Goal: Task Accomplishment & Management: Manage account settings

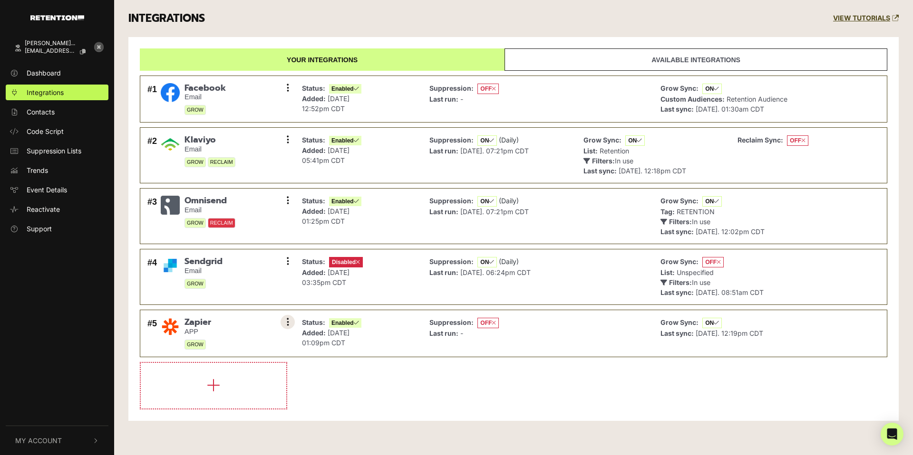
click at [290, 322] on button at bounding box center [287, 322] width 14 height 14
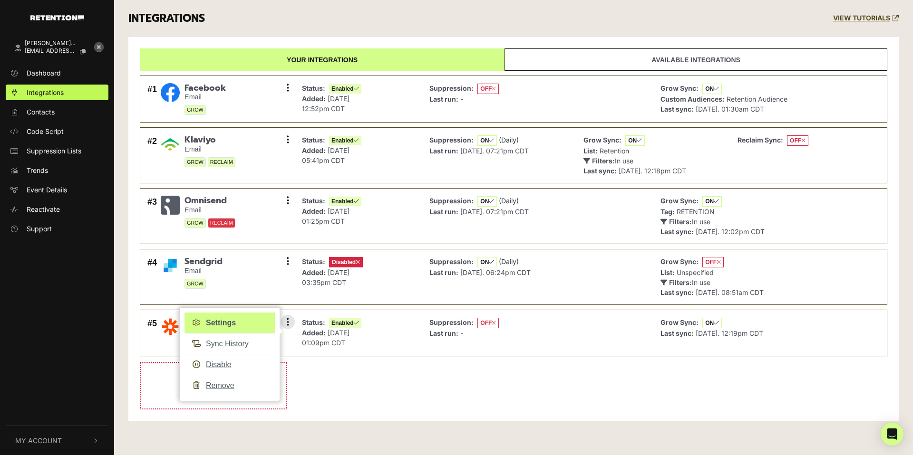
click at [228, 325] on link "Settings" at bounding box center [229, 323] width 90 height 21
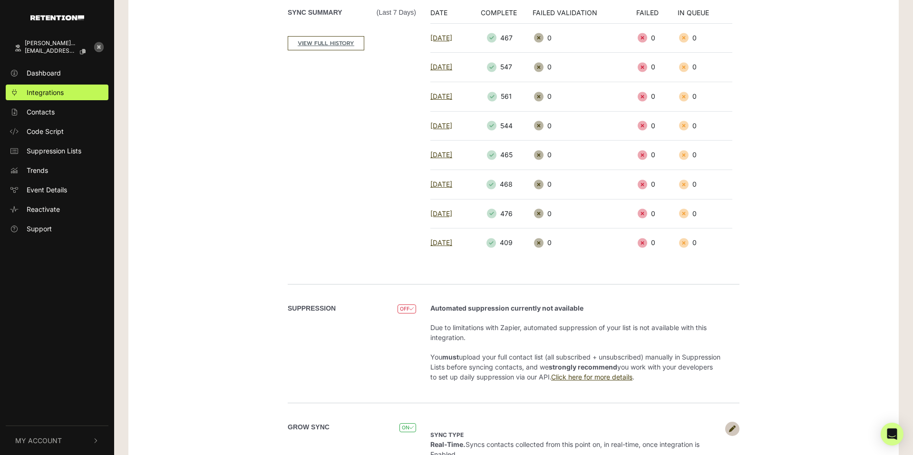
scroll to position [211, 0]
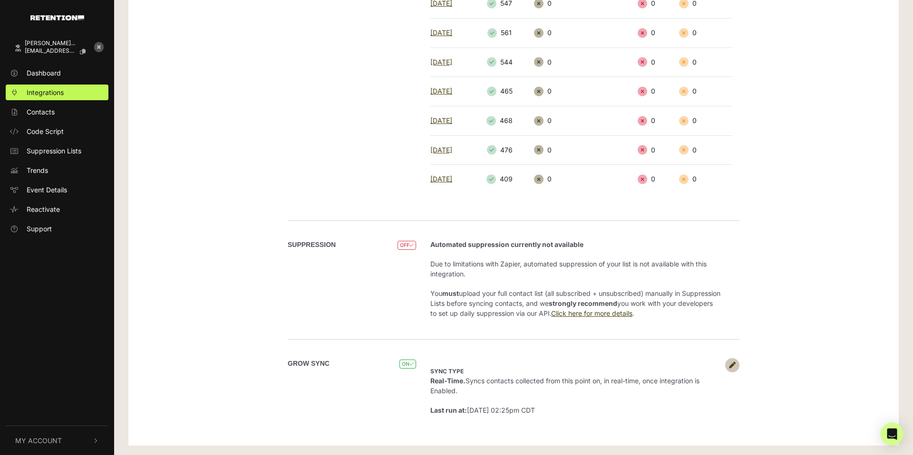
click at [731, 362] on icon at bounding box center [732, 365] width 7 height 7
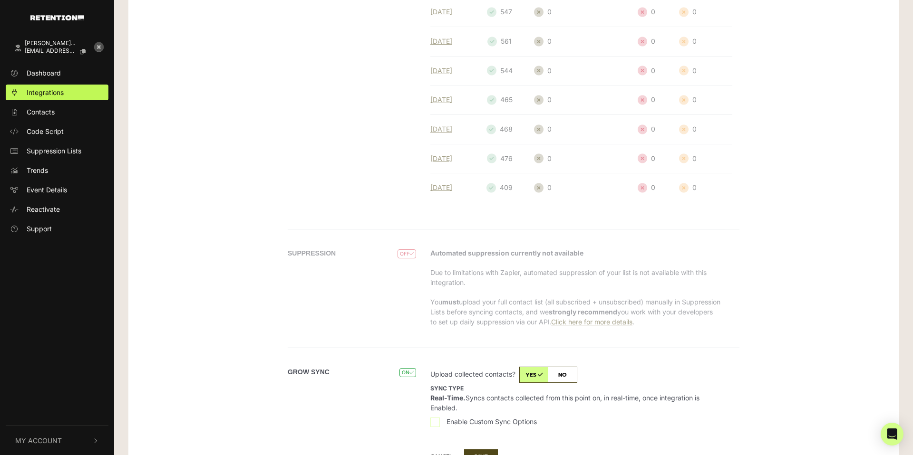
scroll to position [255, 0]
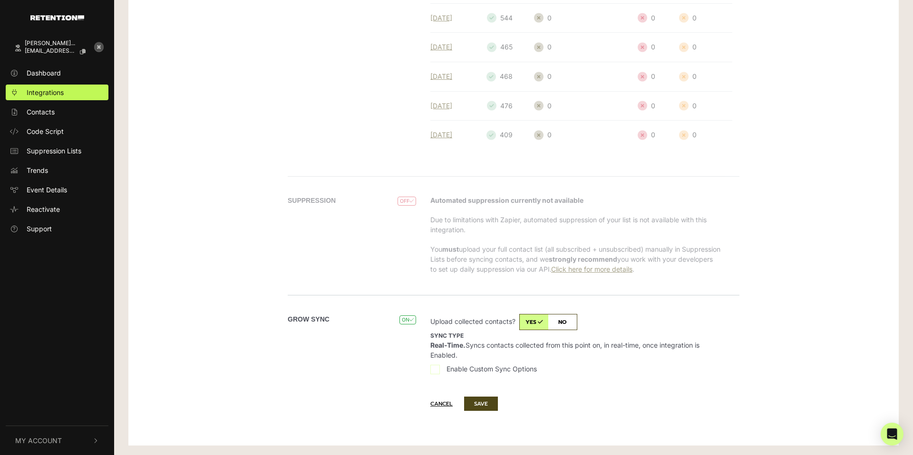
click at [491, 370] on span "Enable Custom Sync Options" at bounding box center [491, 369] width 90 height 10
click at [440, 370] on input "Enable Custom Sync Options" at bounding box center [435, 370] width 10 height 10
checkbox input "true"
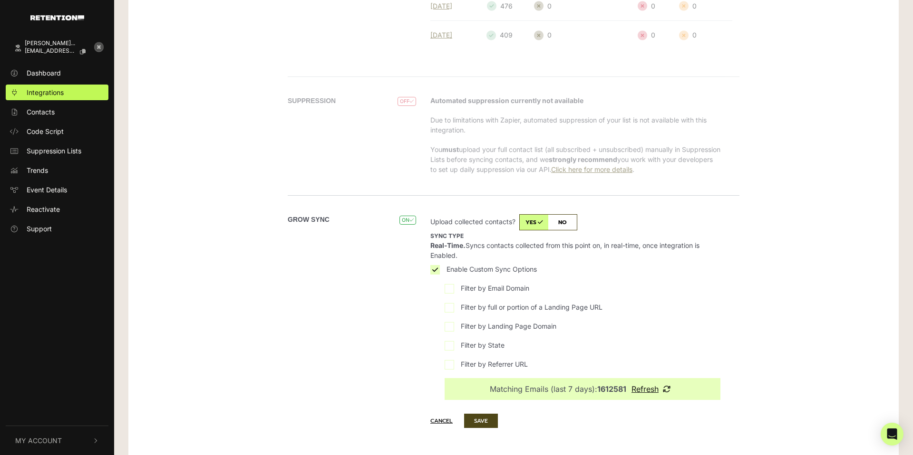
scroll to position [372, 0]
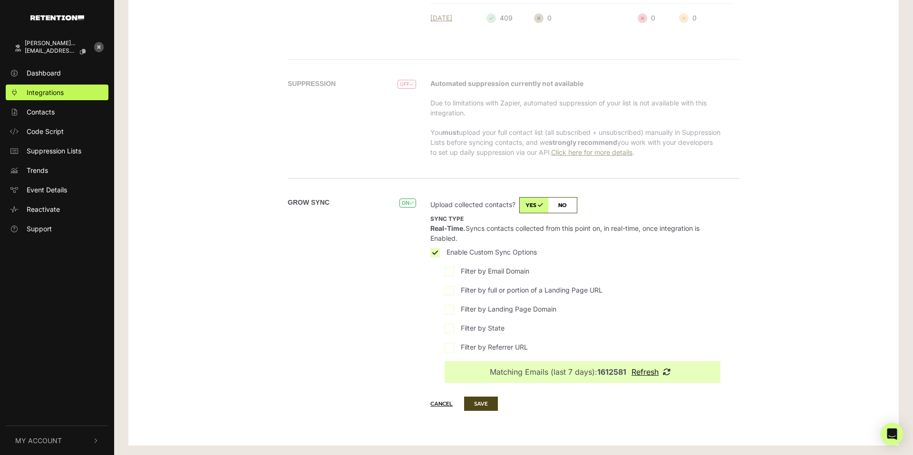
click at [482, 310] on span "Filter by Landing Page Domain" at bounding box center [509, 309] width 96 height 10
click at [454, 310] on input "Filter by Landing Page Domain" at bounding box center [449, 310] width 10 height 10
checkbox input "true"
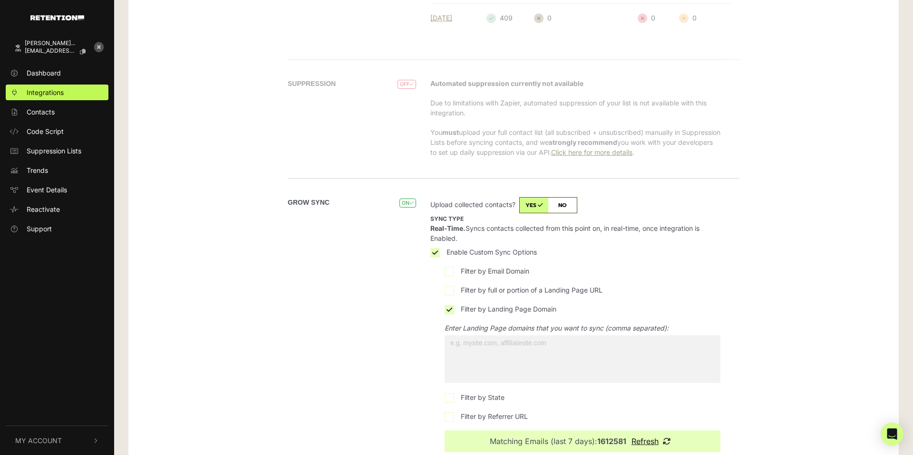
click at [536, 360] on span at bounding box center [582, 360] width 276 height 48
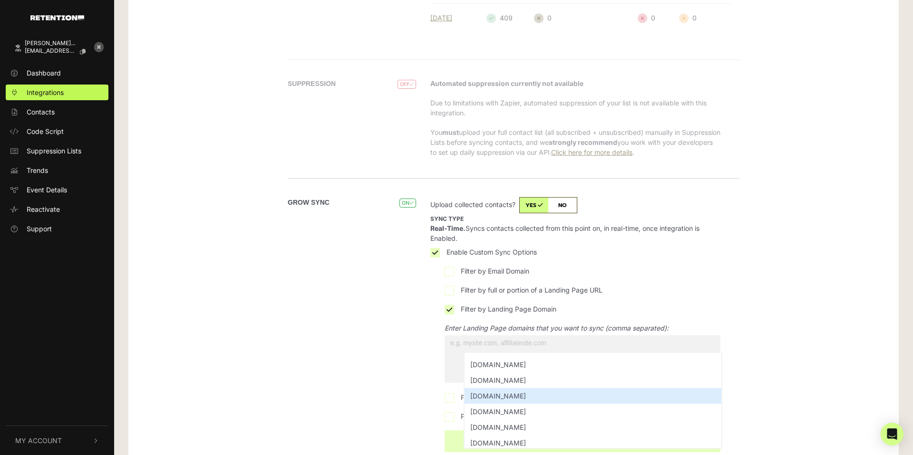
scroll to position [103, 0]
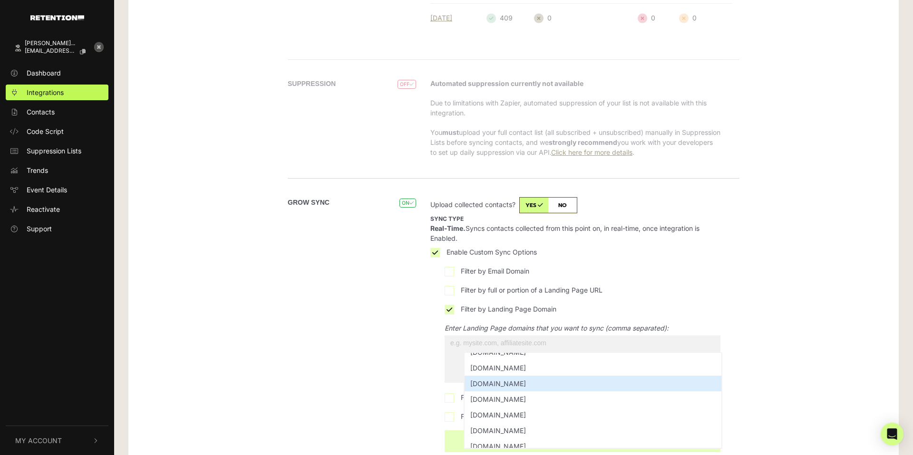
select select "enjoyer.com"
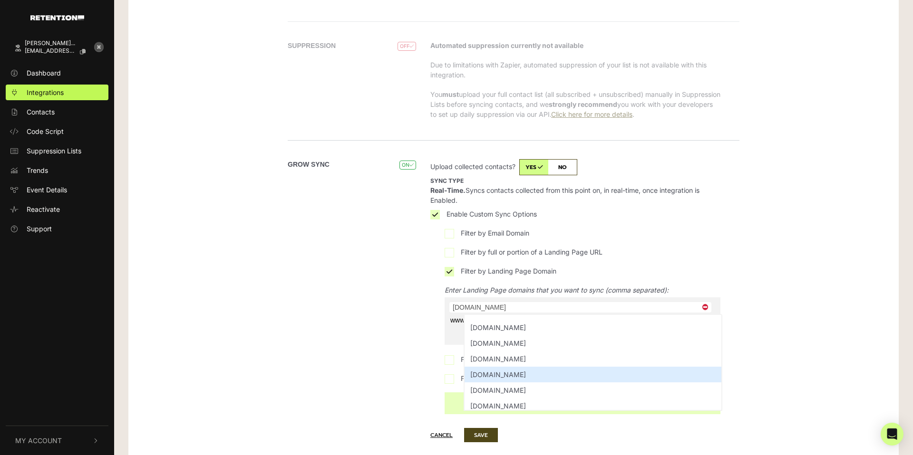
scroll to position [0, 0]
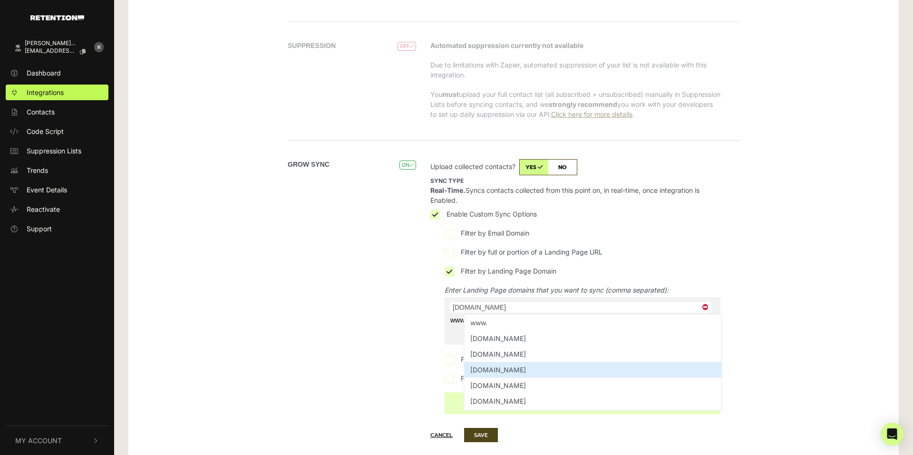
type input "www."
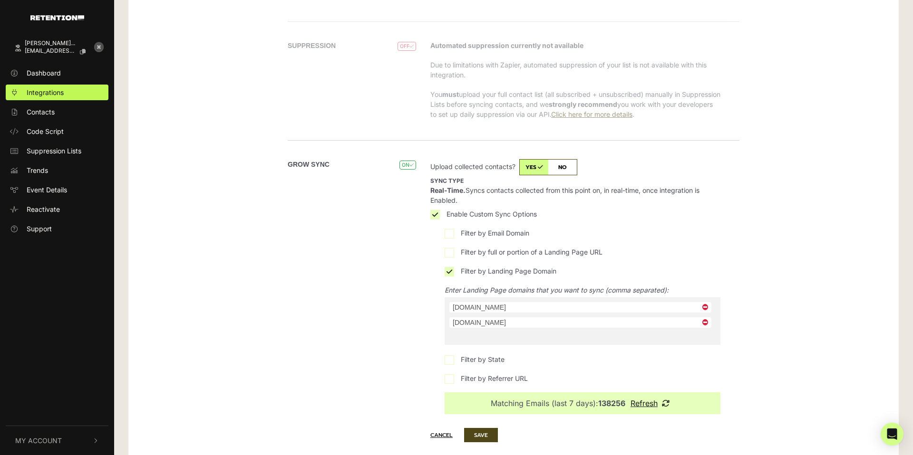
click at [786, 352] on div "Zapier APP DISABLE ENABLE Remove Created: May 5, 2025 01:09pm CDT API DETAILS C…" at bounding box center [513, 57] width 770 height 840
click at [706, 323] on span "×" at bounding box center [704, 323] width 11 height 10
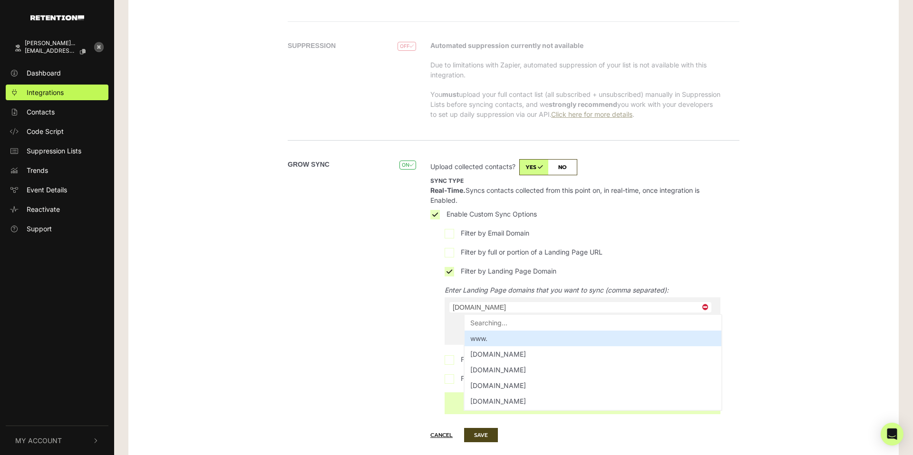
scroll to position [93, 0]
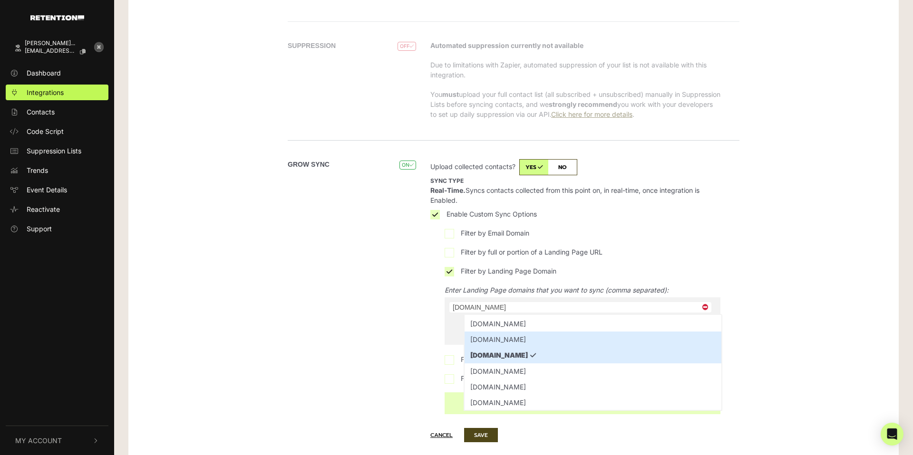
click at [419, 333] on div "Grow Sync ON" at bounding box center [355, 286] width 135 height 255
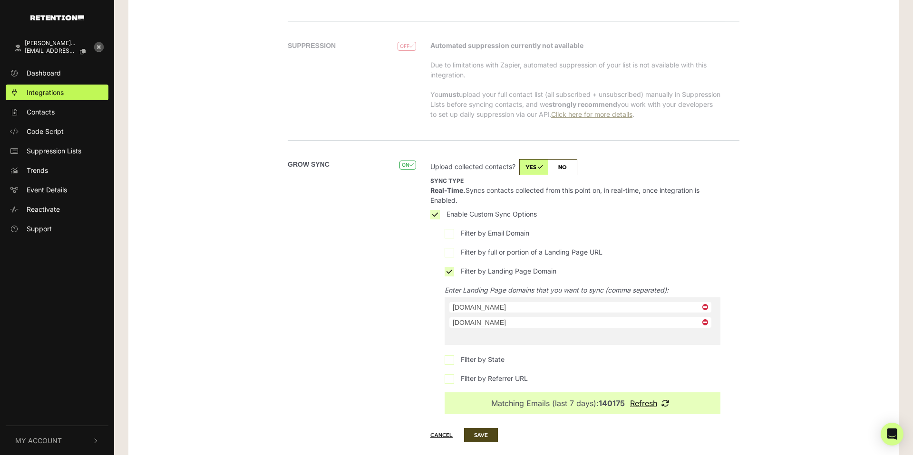
click at [691, 323] on li "× emetclassicalacademy.org" at bounding box center [580, 323] width 262 height 10
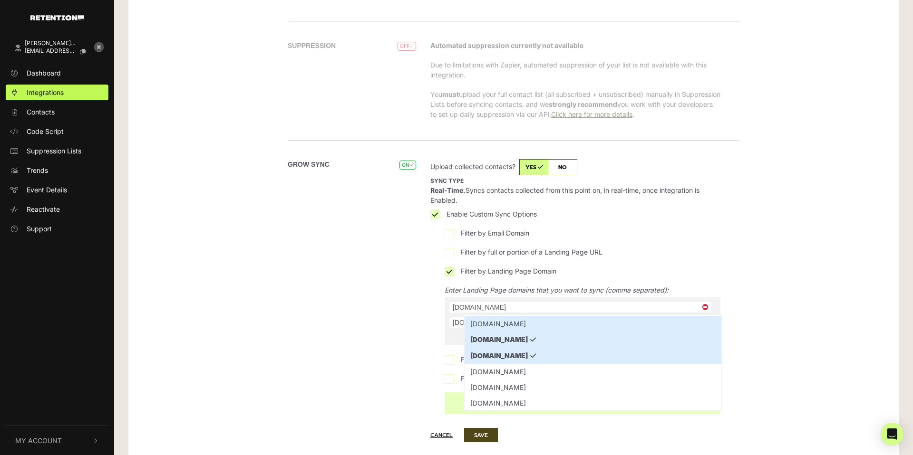
type input "emetclassicalacademy.org"
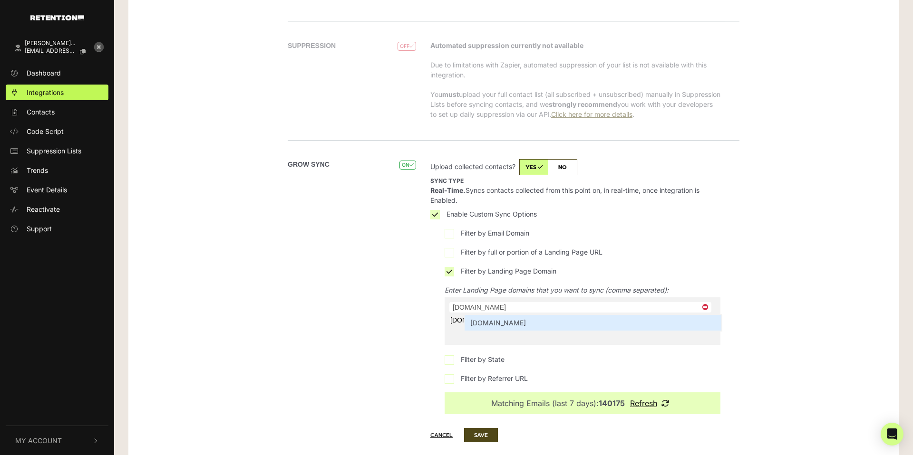
scroll to position [0, 0]
type input "emetclassicalacademy.o"
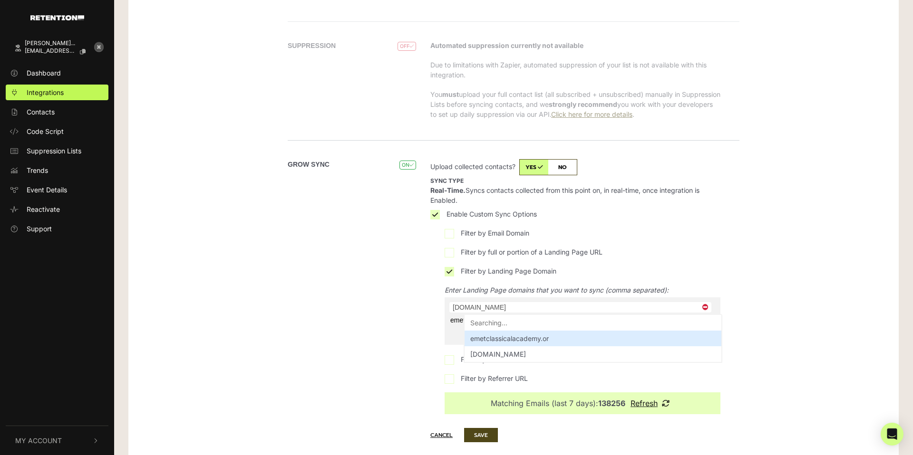
type input "emetclassicalacadem"
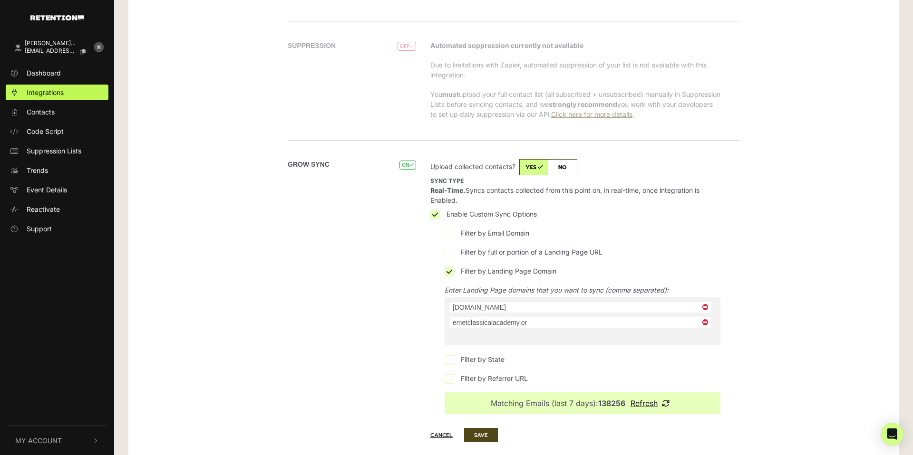
type input "emetclassicalacademy.or"
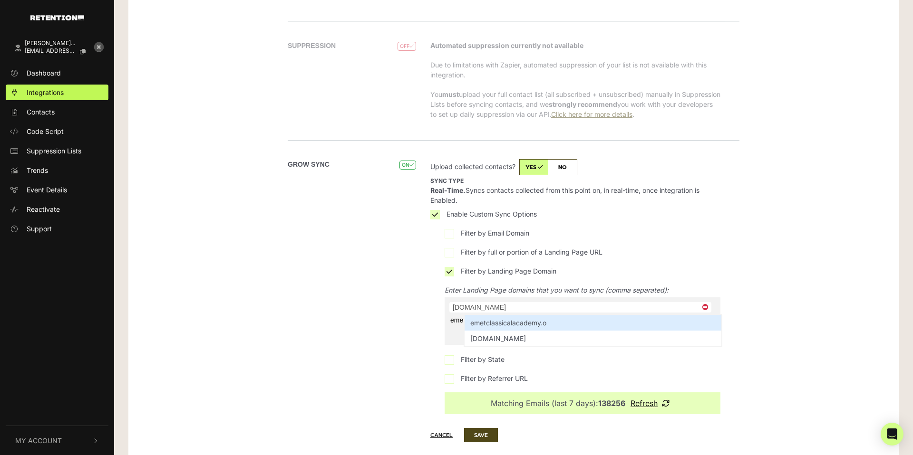
type input "emetclassicalacademy."
type input "emetclassicalacademy"
click at [446, 321] on span "emetclassicalacademy emetclassicalacademy.org" at bounding box center [584, 330] width 276 height 33
click at [450, 321] on span "emetclassicalacademy emetclassicalacademy.org" at bounding box center [584, 330] width 276 height 33
click at [453, 321] on span "emetclassicalacademy emetclassicalacademy.org" at bounding box center [584, 330] width 276 height 33
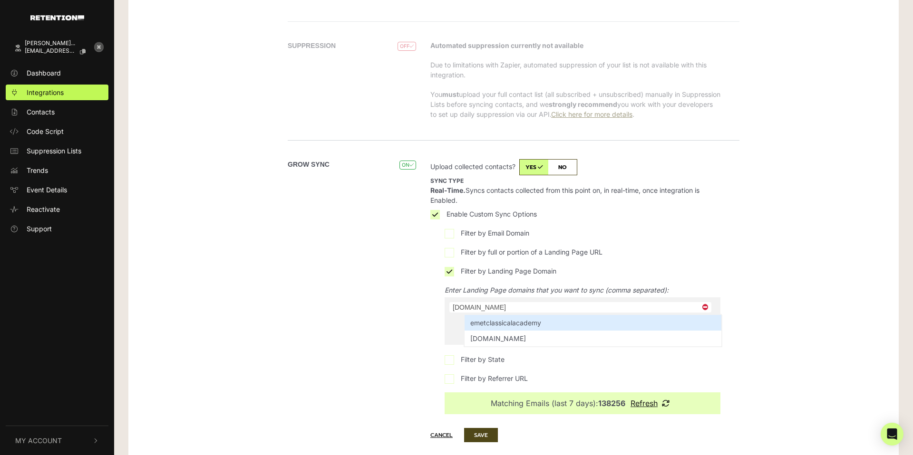
drag, startPoint x: 423, startPoint y: 333, endPoint x: 456, endPoint y: 329, distance: 34.0
click at [423, 333] on div "Sync type Real-Time. Syncs contacts collected from this point on, in real-time,…" at bounding box center [581, 286] width 316 height 255
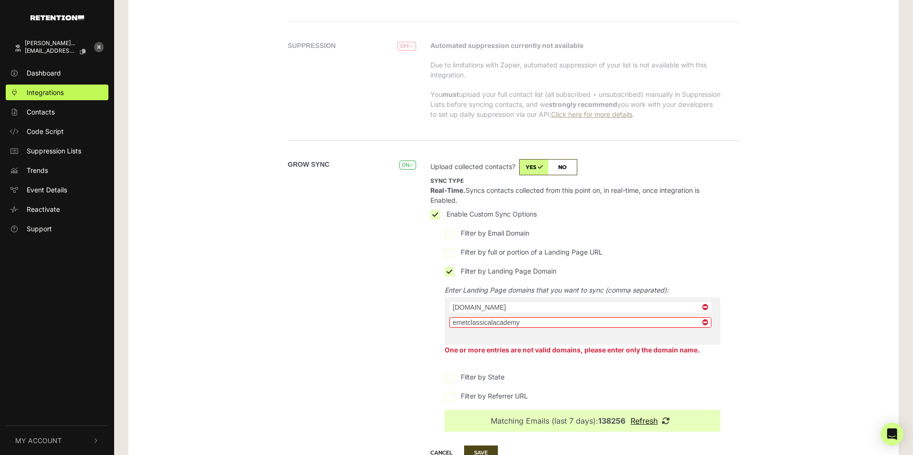
click at [596, 325] on li "× emetclassicalacademy" at bounding box center [580, 323] width 262 height 10
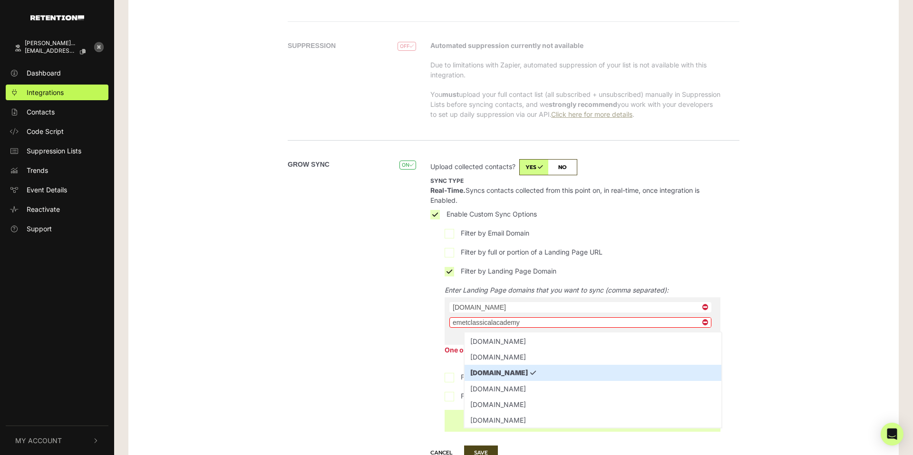
click at [706, 323] on span "×" at bounding box center [704, 323] width 11 height 10
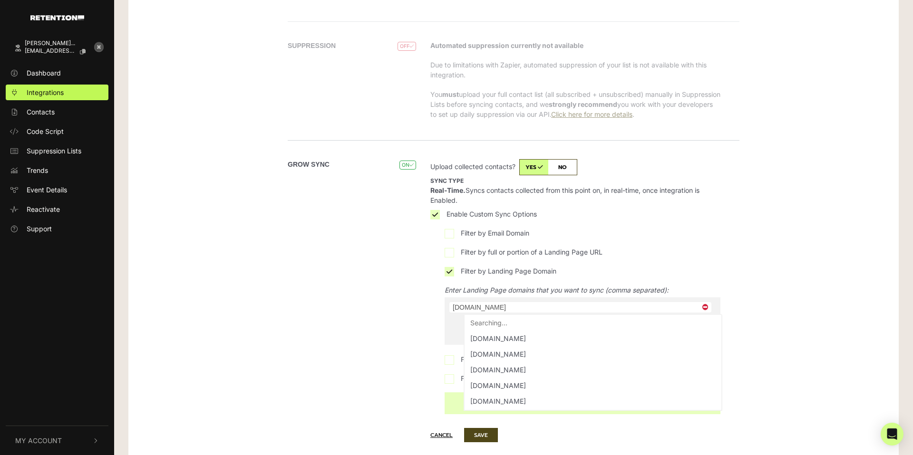
scroll to position [109, 0]
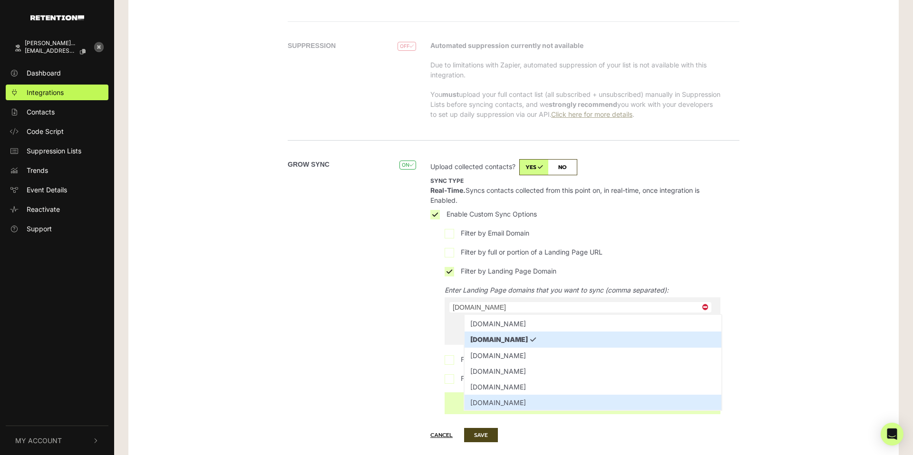
click at [240, 396] on div "Zapier APP DISABLE ENABLE Remove Created: May 5, 2025 01:09pm CDT API DETAILS C…" at bounding box center [513, 57] width 770 height 840
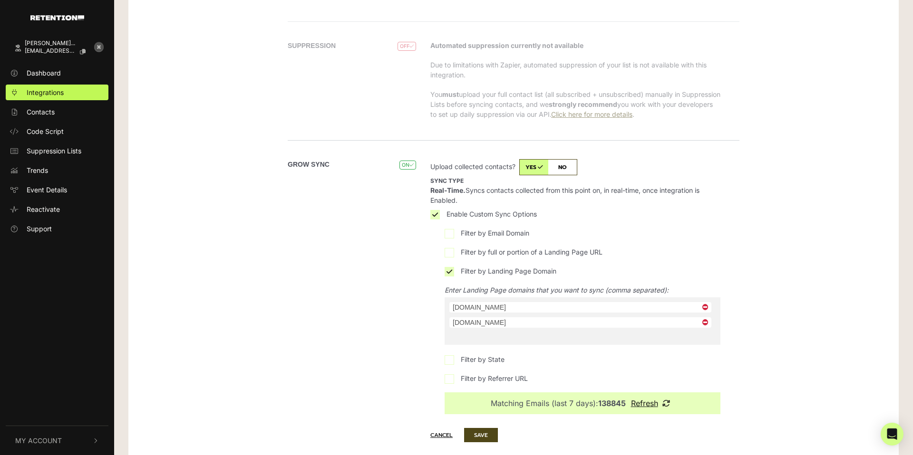
click at [704, 323] on span "×" at bounding box center [704, 323] width 11 height 10
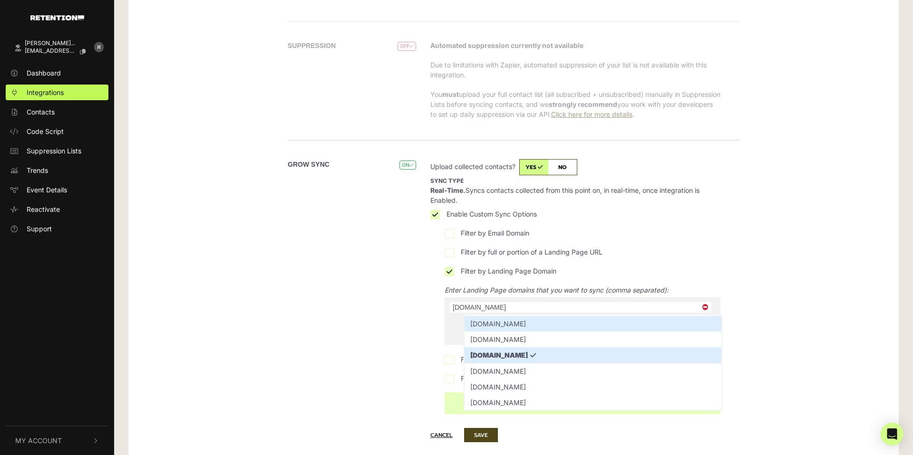
select select
type input "enjoyer.com"
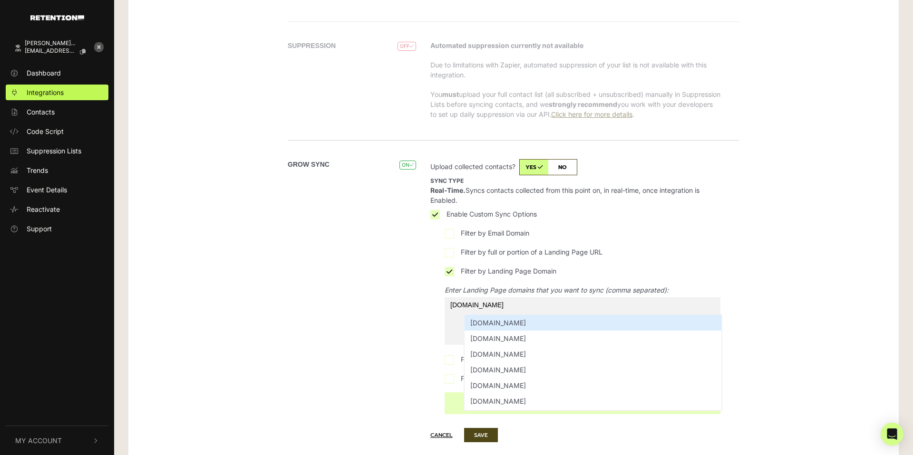
scroll to position [0, 0]
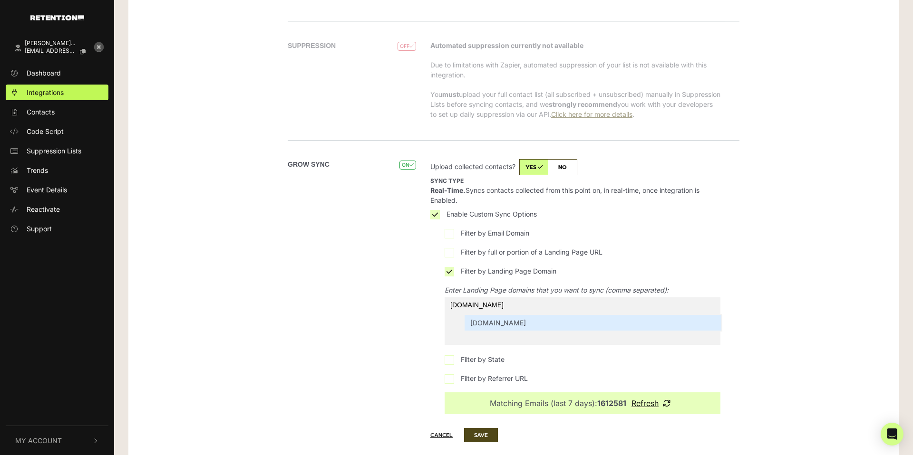
select select "enjoyer.com"
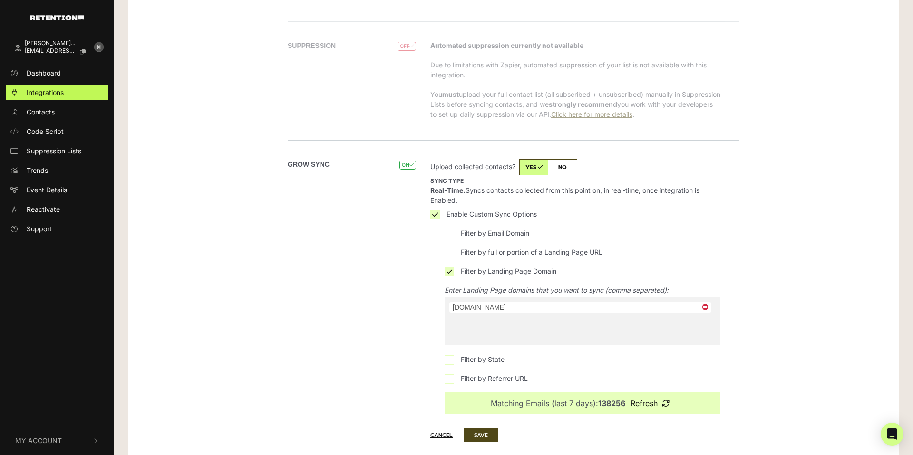
click at [405, 327] on div "Grow Sync ON" at bounding box center [355, 286] width 135 height 255
click at [486, 436] on button "SAVE" at bounding box center [481, 435] width 34 height 14
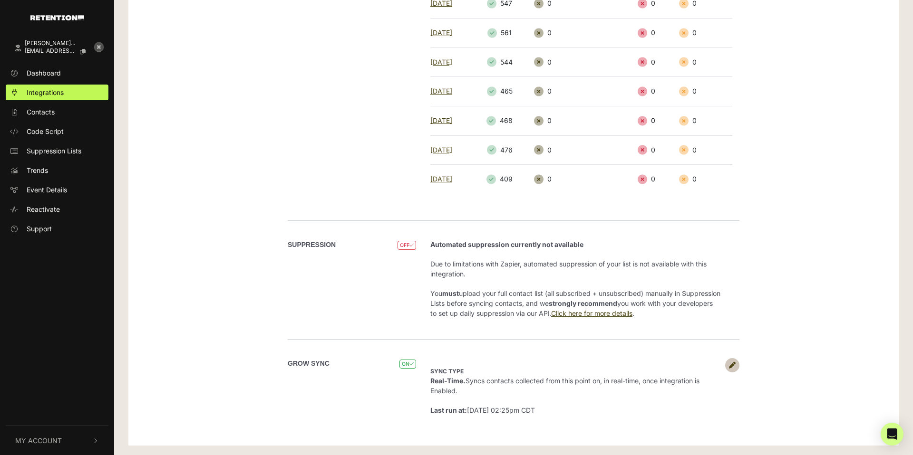
scroll to position [211, 0]
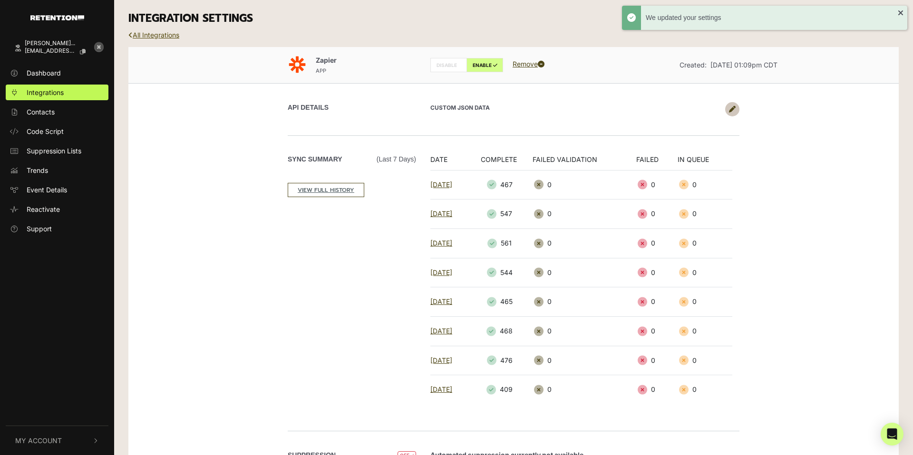
click at [147, 36] on link "All Integrations" at bounding box center [153, 35] width 51 height 8
